Goal: Task Accomplishment & Management: Use online tool/utility

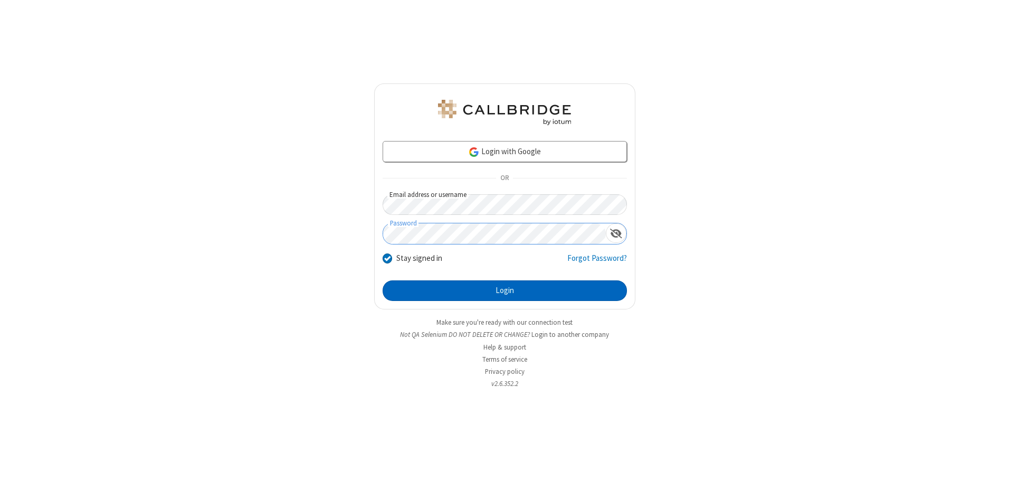
click at [505, 290] on button "Login" at bounding box center [505, 290] width 244 height 21
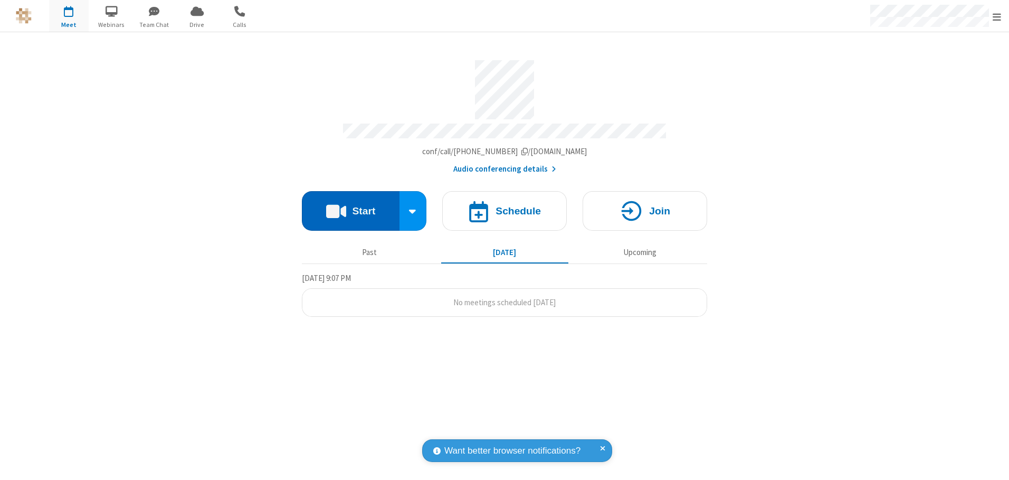
click at [351, 207] on button "Start" at bounding box center [351, 211] width 98 height 40
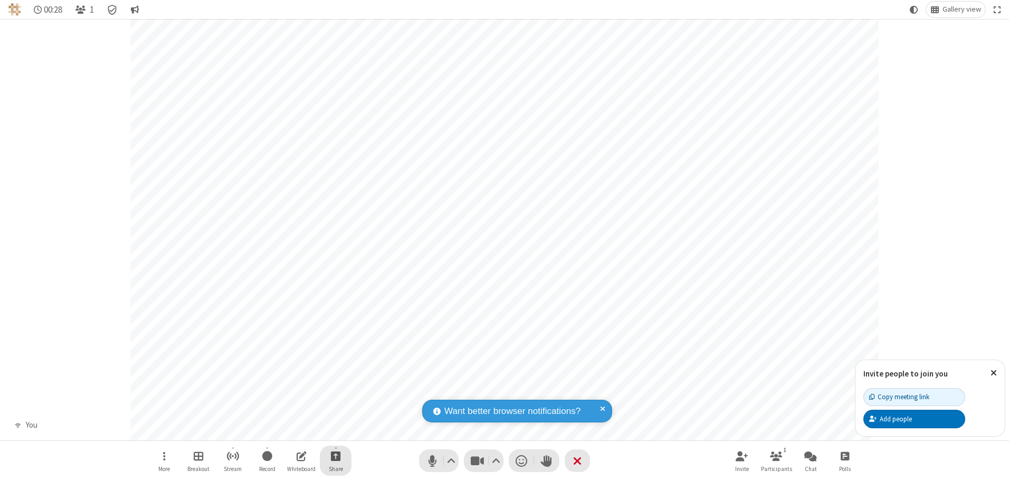
click at [336, 456] on span "Start sharing" at bounding box center [336, 455] width 10 height 13
click at [293, 430] on span "Share my screen" at bounding box center [293, 431] width 12 height 9
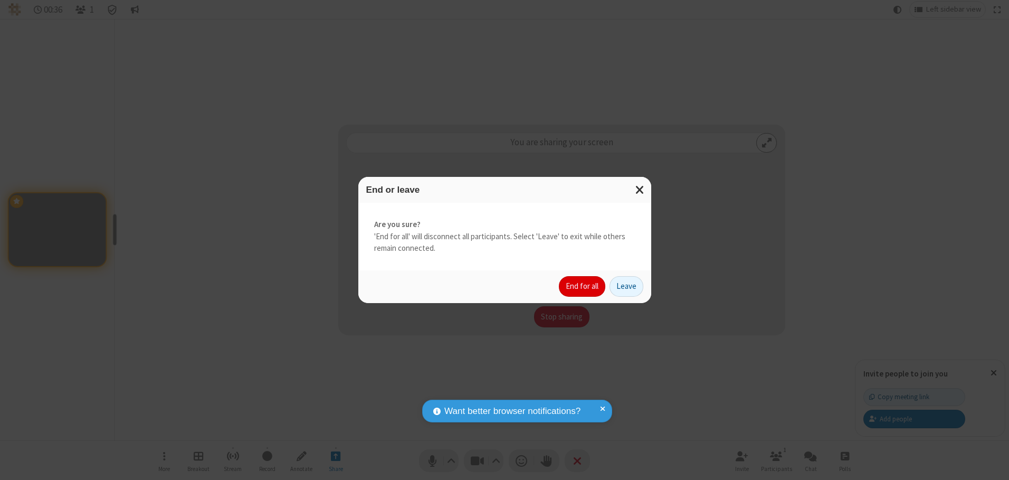
click at [583, 286] on button "End for all" at bounding box center [582, 286] width 46 height 21
